Goal: Task Accomplishment & Management: Use online tool/utility

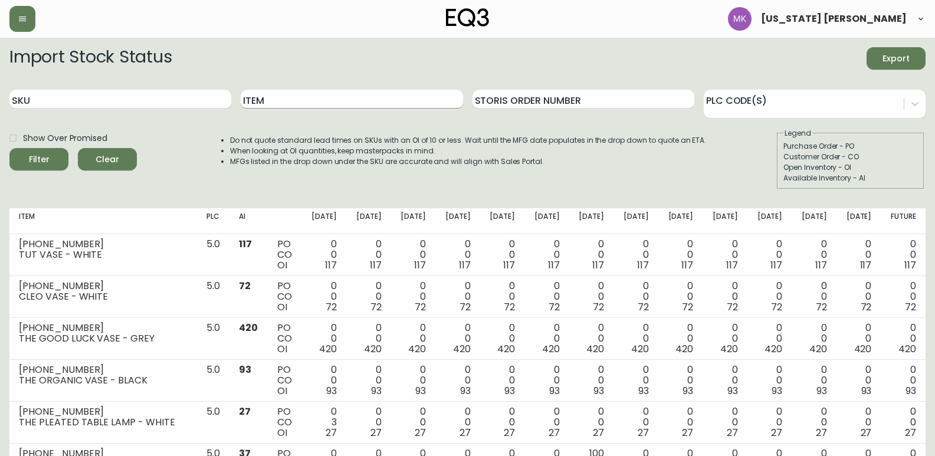
click at [304, 96] on input "Item" at bounding box center [352, 99] width 222 height 19
click at [9, 148] on button "Filter" at bounding box center [38, 159] width 59 height 22
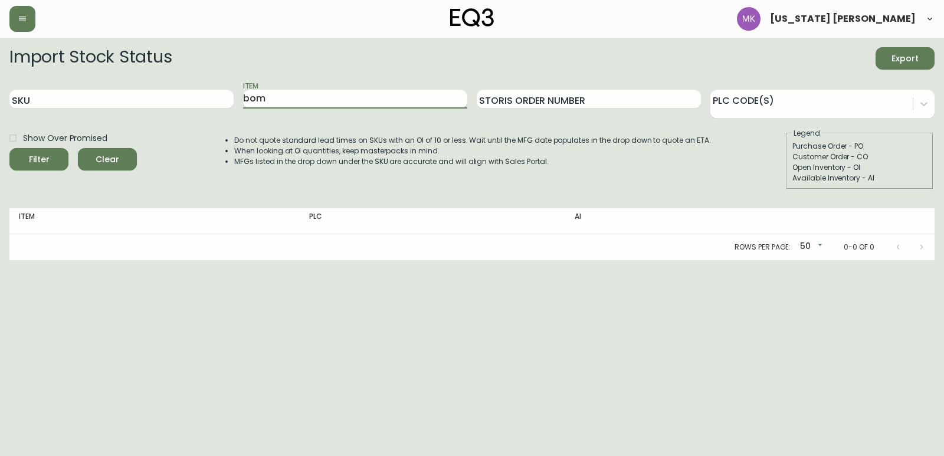
click at [303, 96] on input "bom" at bounding box center [355, 99] width 224 height 19
type input "boom"
click at [9, 148] on button "Filter" at bounding box center [38, 159] width 59 height 22
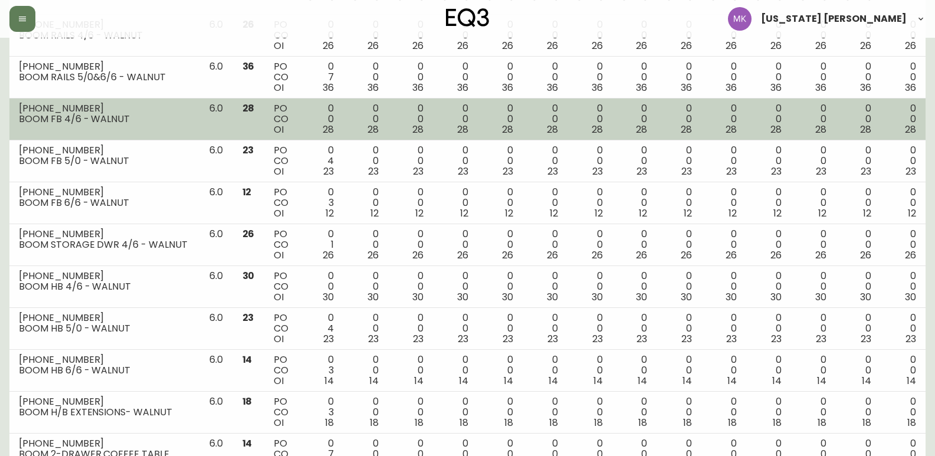
scroll to position [391, 0]
